Goal: Task Accomplishment & Management: Use online tool/utility

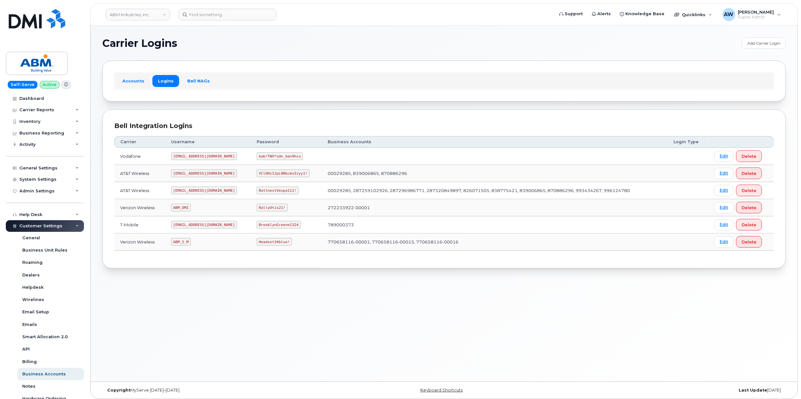
click at [156, 21] on header "ABM Industries, Inc. Support Alerts Knowledge Base Quicklinks Suspend / Cancel …" at bounding box center [444, 14] width 708 height 23
click at [152, 17] on link "ABM Industries, Inc." at bounding box center [138, 15] width 65 height 12
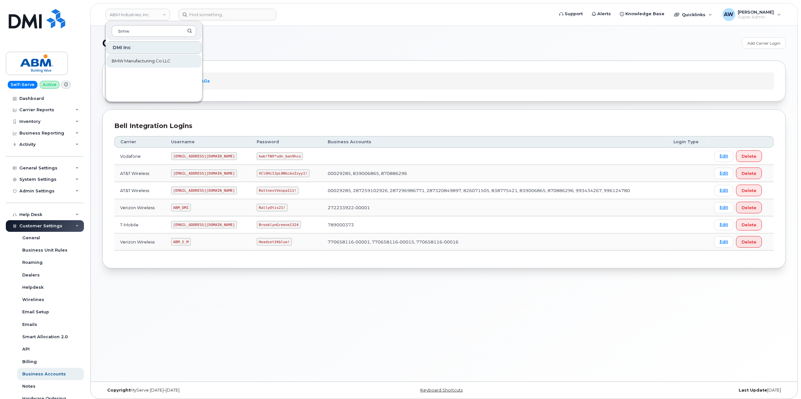
type input "bmw"
click at [145, 61] on span "BMW Manufacturing Co LLC" at bounding box center [141, 61] width 59 height 6
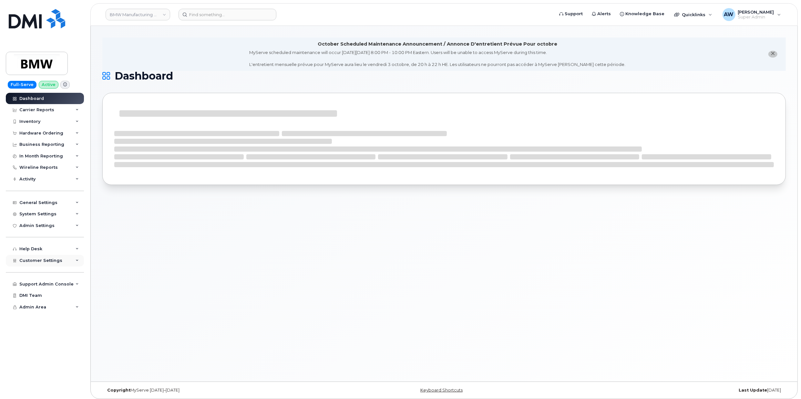
click at [68, 256] on div "Customer Settings" at bounding box center [45, 261] width 78 height 12
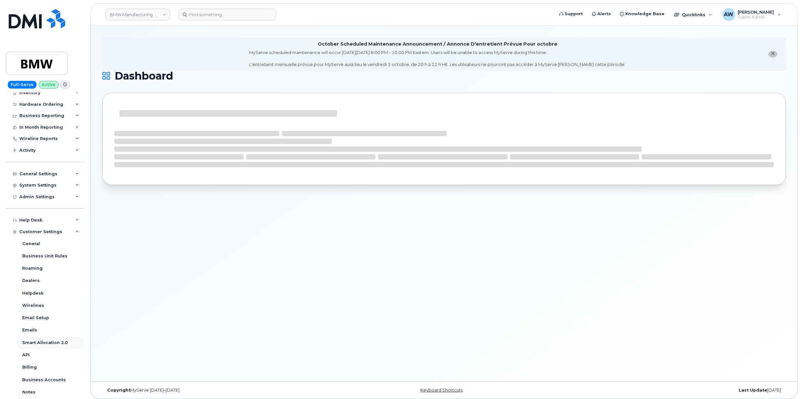
scroll to position [43, 0]
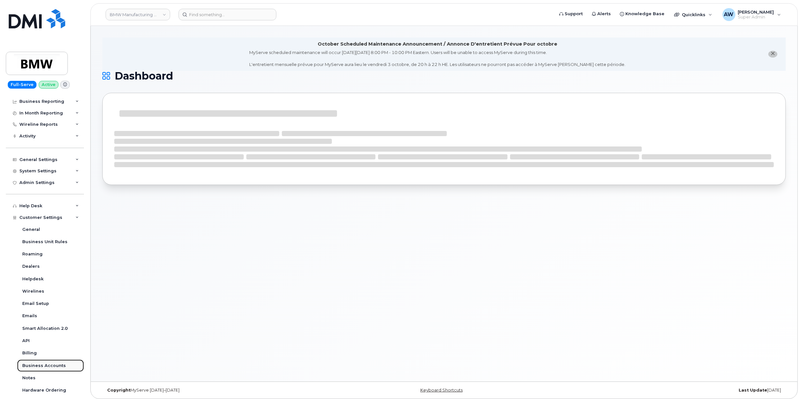
click at [58, 360] on link "Business Accounts" at bounding box center [50, 365] width 67 height 12
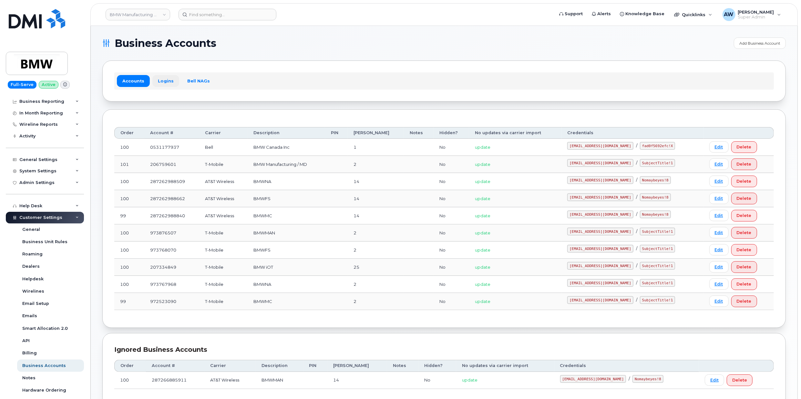
click at [169, 77] on link "Logins" at bounding box center [165, 81] width 27 height 12
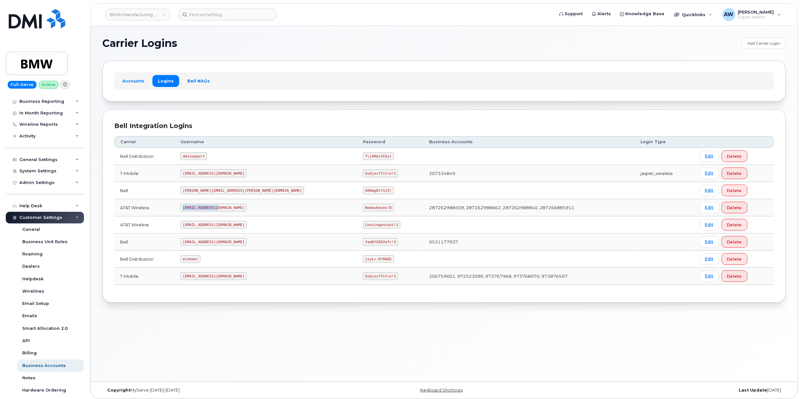
drag, startPoint x: 196, startPoint y: 208, endPoint x: 229, endPoint y: 207, distance: 33.6
click at [229, 207] on code "MS-BMW@dminc.com" at bounding box center [214, 207] width 66 height 8
copy code "MS-BMW@dminc.com"
drag, startPoint x: 289, startPoint y: 210, endPoint x: 318, endPoint y: 207, distance: 28.5
click at [357, 207] on td "Nomaybeyes!8" at bounding box center [390, 207] width 66 height 17
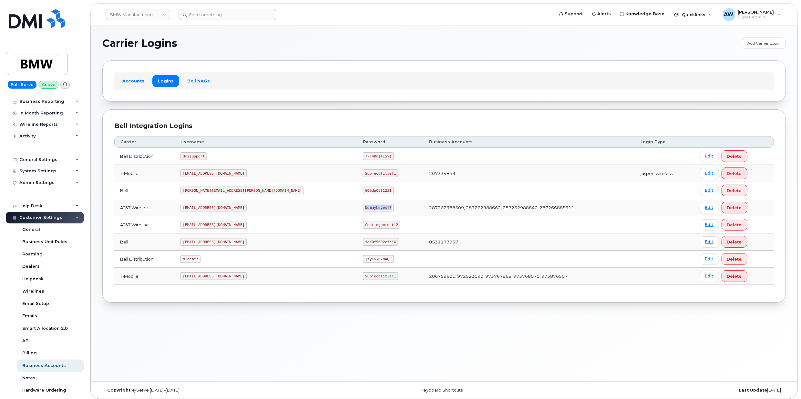
copy code "Nomaybeyes!8"
click at [60, 122] on div "Wireline Reports" at bounding box center [45, 125] width 78 height 12
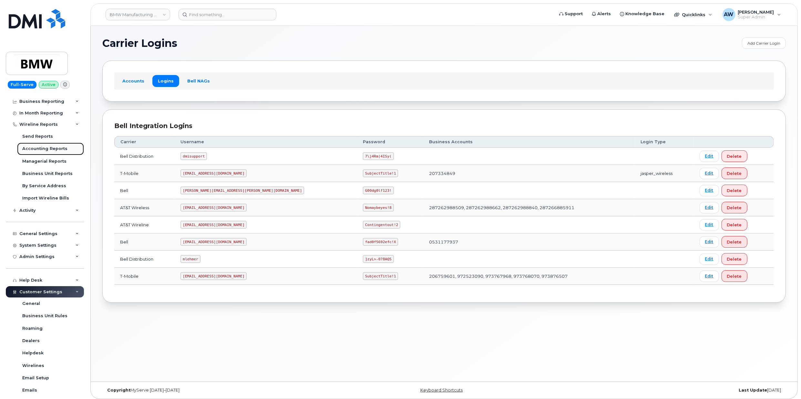
click at [57, 146] on div "Accounting Reports" at bounding box center [44, 149] width 45 height 6
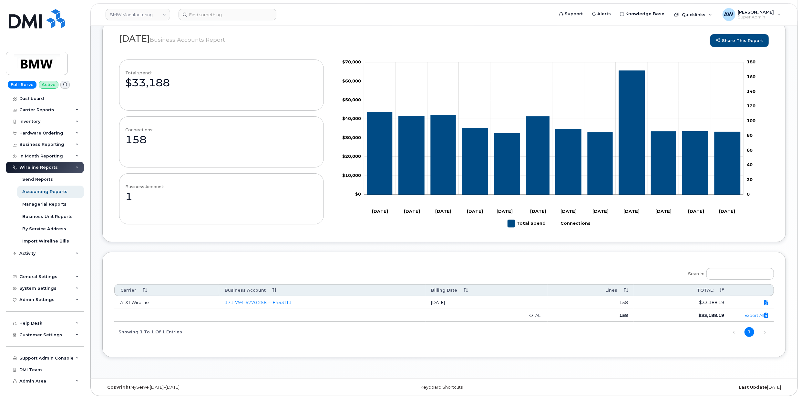
scroll to position [71, 0]
click at [53, 338] on div "Customer Settings" at bounding box center [45, 335] width 78 height 12
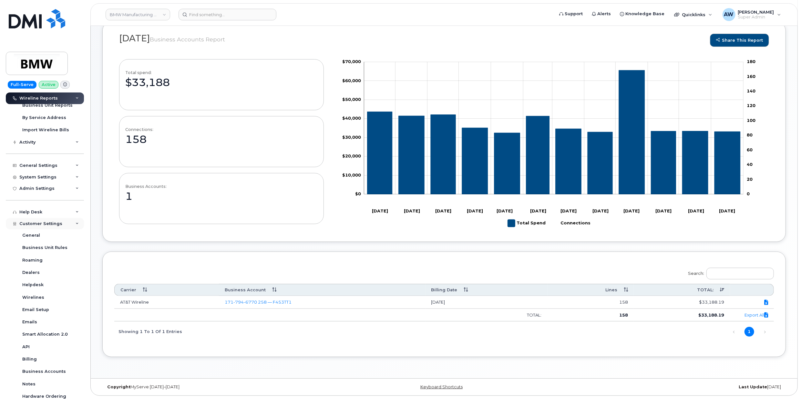
scroll to position [129, 0]
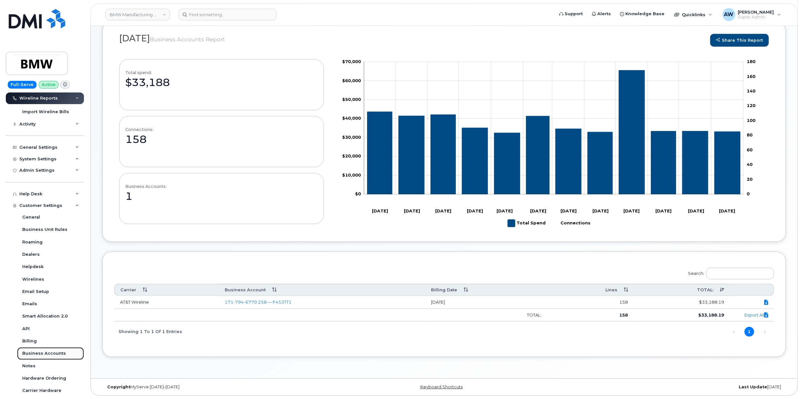
click at [61, 355] on div "Business Accounts" at bounding box center [44, 353] width 44 height 6
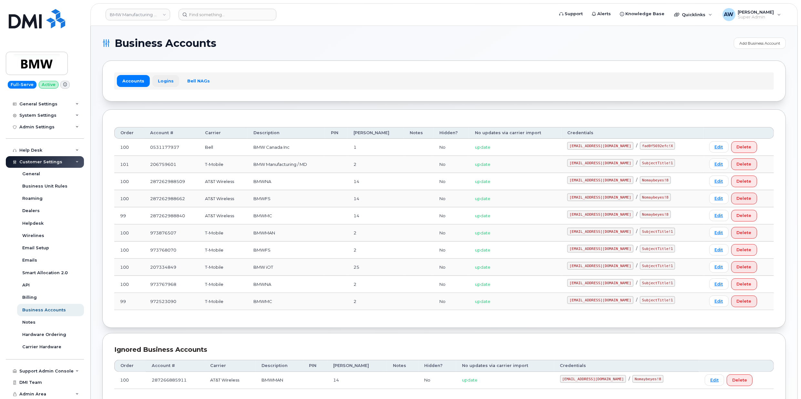
click at [169, 78] on link "Logins" at bounding box center [165, 81] width 27 height 12
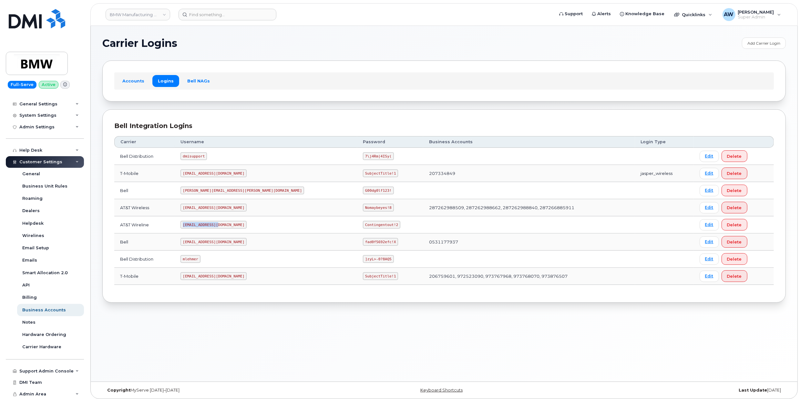
drag, startPoint x: 194, startPoint y: 225, endPoint x: 230, endPoint y: 229, distance: 36.8
click at [230, 228] on code "wgeary@dminc.com" at bounding box center [214, 225] width 66 height 8
click at [700, 228] on link "Edit" at bounding box center [709, 224] width 19 height 11
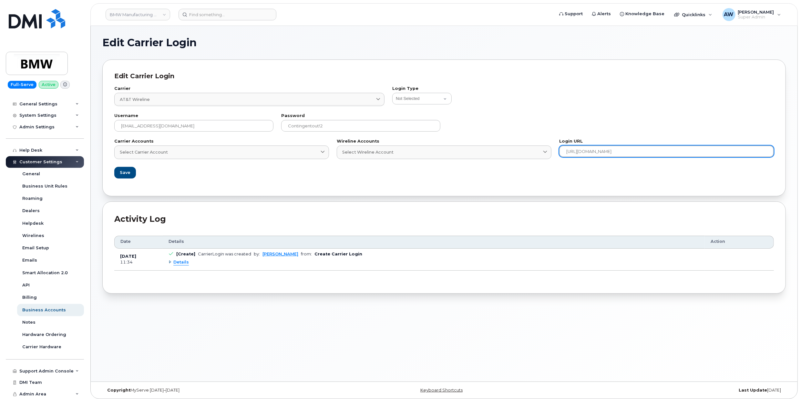
click at [678, 153] on input "https://businesscenter.att.com/ebiz/dashboard/v2/index.html#/dashboard" at bounding box center [666, 151] width 215 height 12
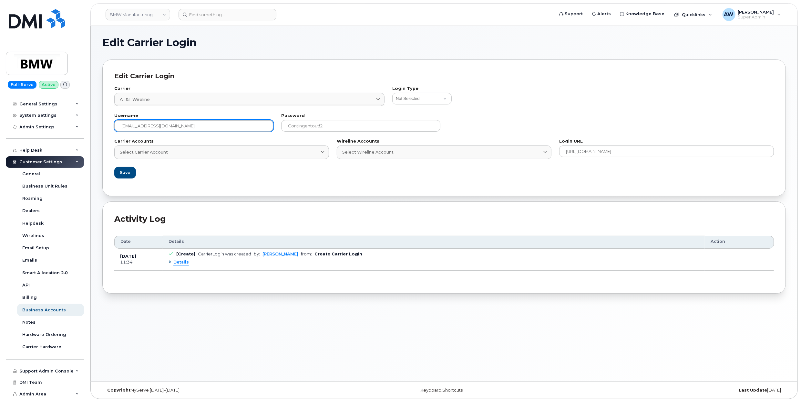
click at [224, 129] on input "wgeary@dminc.com" at bounding box center [193, 126] width 159 height 12
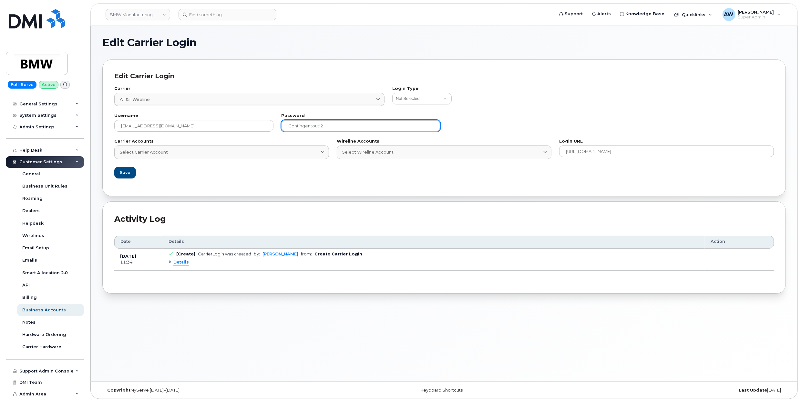
click at [340, 131] on input "Contingentout!2" at bounding box center [360, 126] width 159 height 12
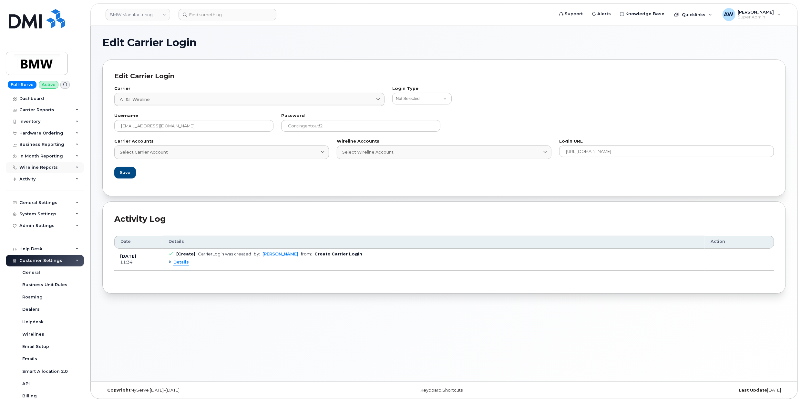
click at [49, 165] on div "Wireline Reports" at bounding box center [38, 167] width 38 height 5
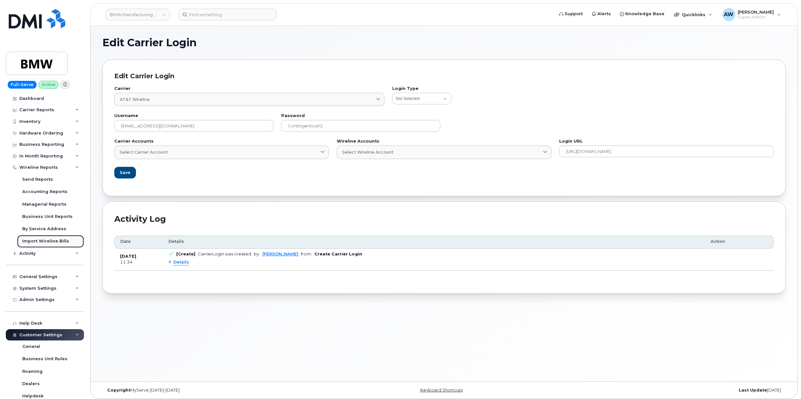
click at [51, 238] on link "Import Wireline Bills" at bounding box center [50, 241] width 67 height 12
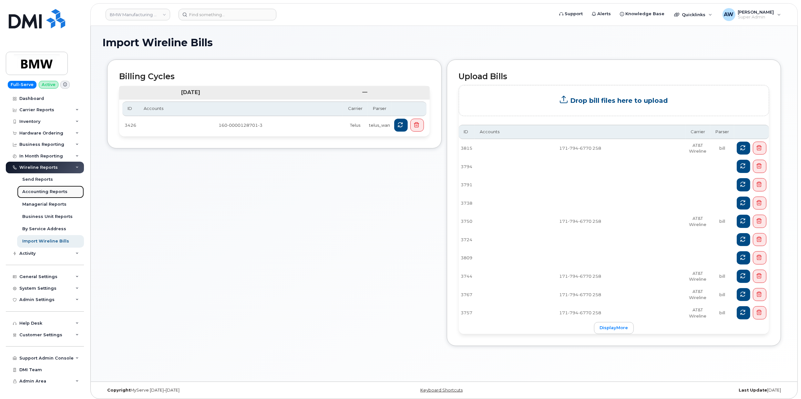
click at [47, 189] on div "Accounting Reports" at bounding box center [44, 192] width 45 height 6
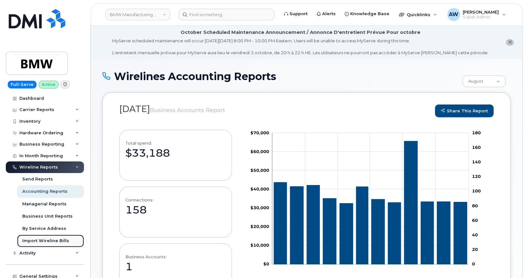
click at [38, 238] on link "Import Wireline Bills" at bounding box center [50, 241] width 67 height 12
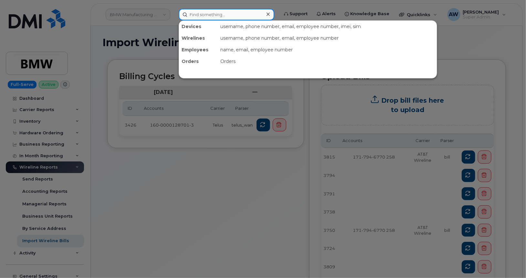
click at [207, 12] on input at bounding box center [227, 15] width 96 height 12
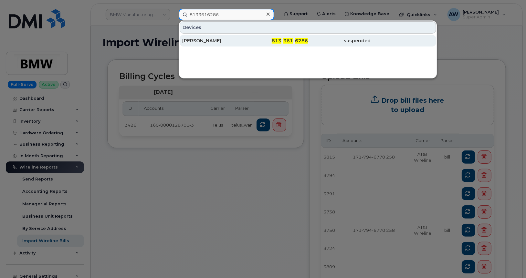
type input "8133616286"
click at [260, 38] on div "813 - 361 - 6286" at bounding box center [276, 40] width 63 height 6
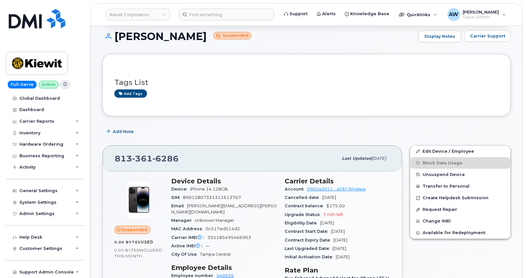
scroll to position [75, 0]
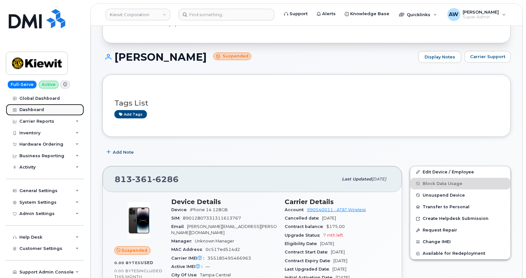
click at [26, 109] on div "Dashboard" at bounding box center [31, 109] width 25 height 5
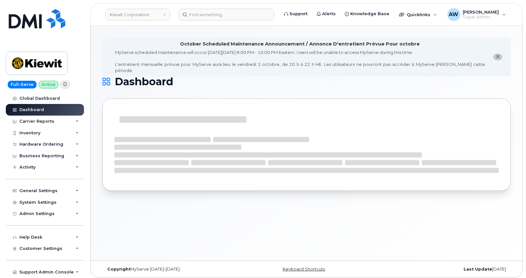
click at [138, 17] on link "Kiewit Corporation" at bounding box center [138, 15] width 65 height 12
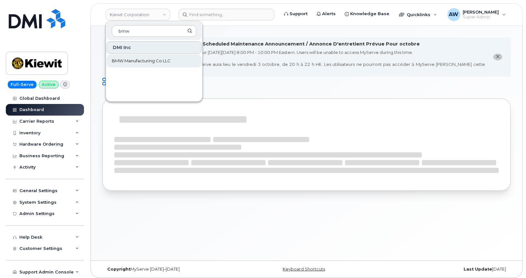
type input "bmw"
click at [142, 59] on span "BMW Manufacturing Co LLC" at bounding box center [141, 61] width 59 height 6
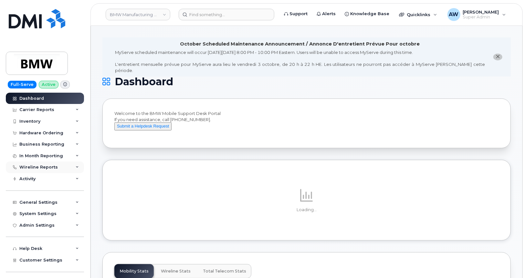
click at [55, 168] on div "Wireline Reports" at bounding box center [38, 167] width 38 height 5
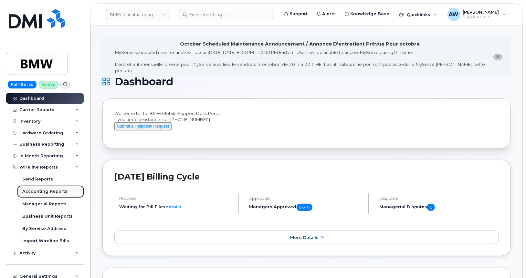
click at [55, 191] on div "Accounting Reports" at bounding box center [44, 192] width 45 height 6
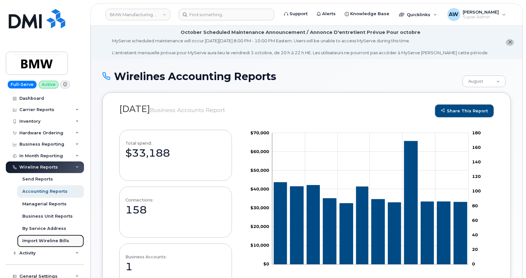
click at [48, 239] on div "Import Wireline Bills" at bounding box center [45, 241] width 47 height 6
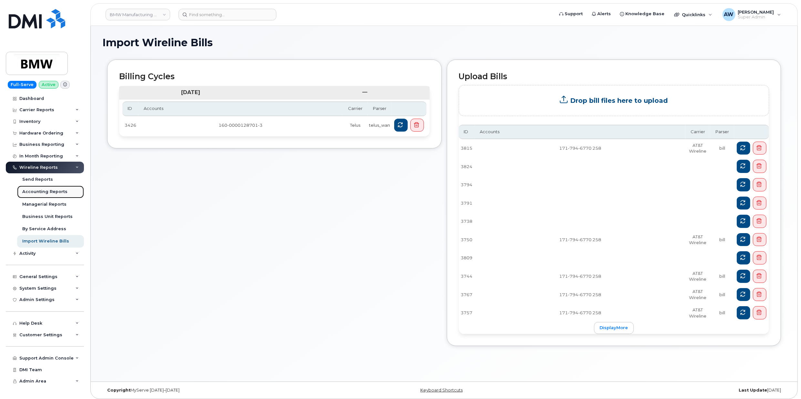
click at [40, 193] on div "Accounting Reports" at bounding box center [44, 192] width 45 height 6
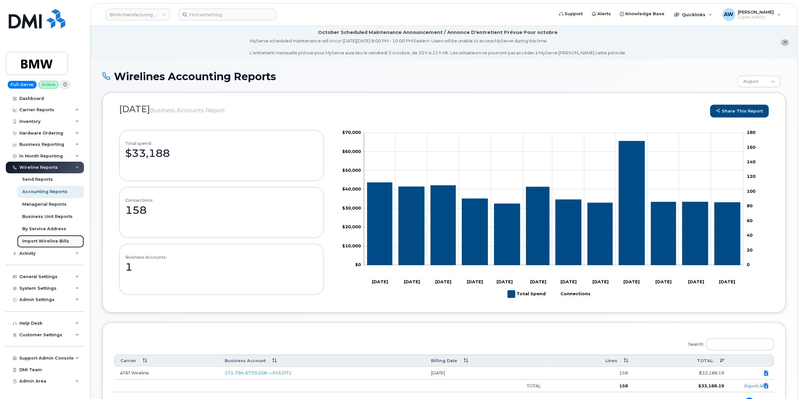
click at [43, 238] on div "Import Wireline Bills" at bounding box center [45, 241] width 47 height 6
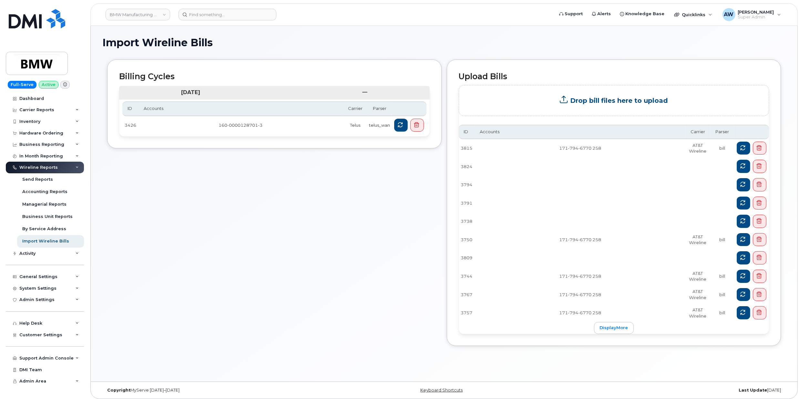
click at [597, 102] on input "Drop bill files here to upload" at bounding box center [614, 100] width 310 height 30
click at [607, 327] on link "displayMore" at bounding box center [614, 328] width 40 height 12
click at [41, 189] on div "Accounting Reports" at bounding box center [44, 192] width 45 height 6
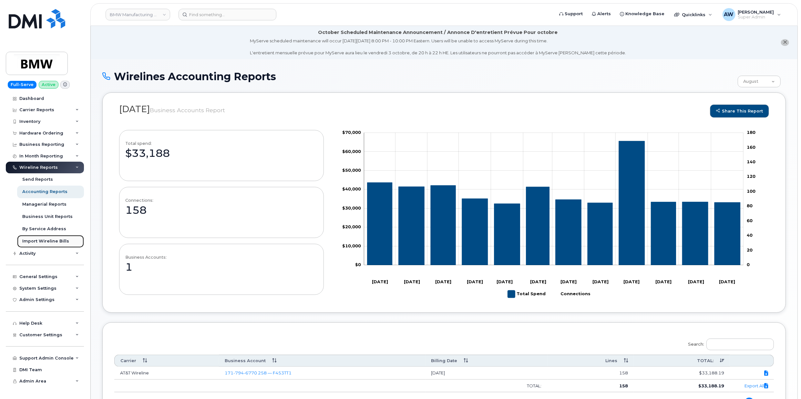
click at [49, 238] on div "Import Wireline Bills" at bounding box center [45, 241] width 47 height 6
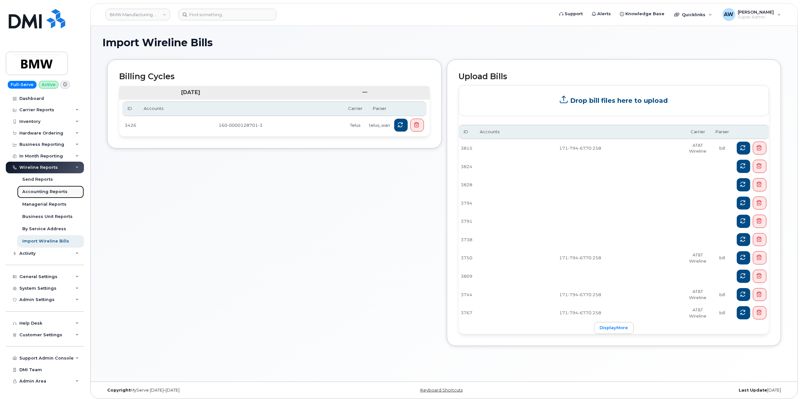
click at [42, 191] on div "Accounting Reports" at bounding box center [44, 192] width 45 height 6
